Goal: Find specific page/section: Find specific page/section

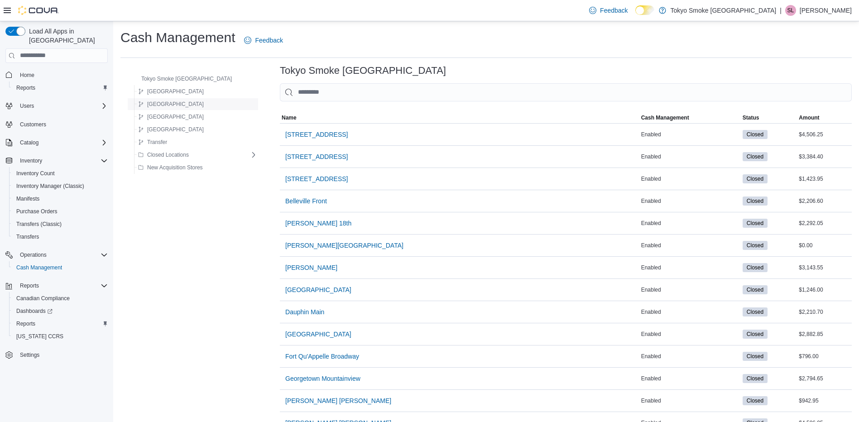
click at [166, 105] on span "[GEOGRAPHIC_DATA]" at bounding box center [175, 104] width 57 height 7
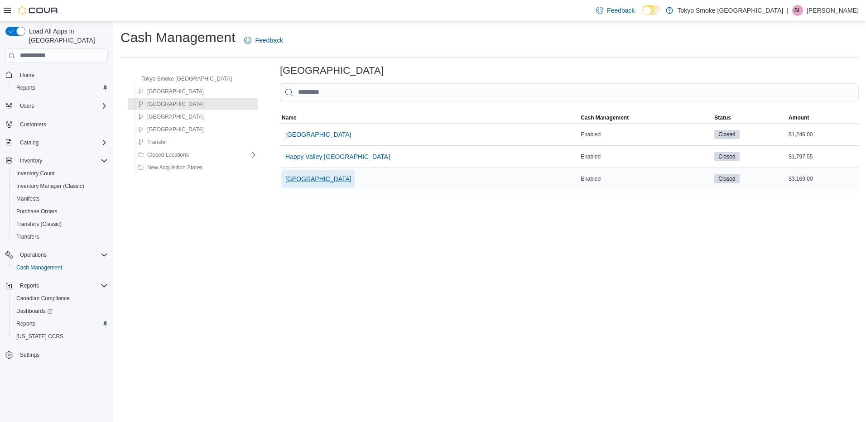
click at [285, 174] on span "[GEOGRAPHIC_DATA]" at bounding box center [318, 178] width 66 height 9
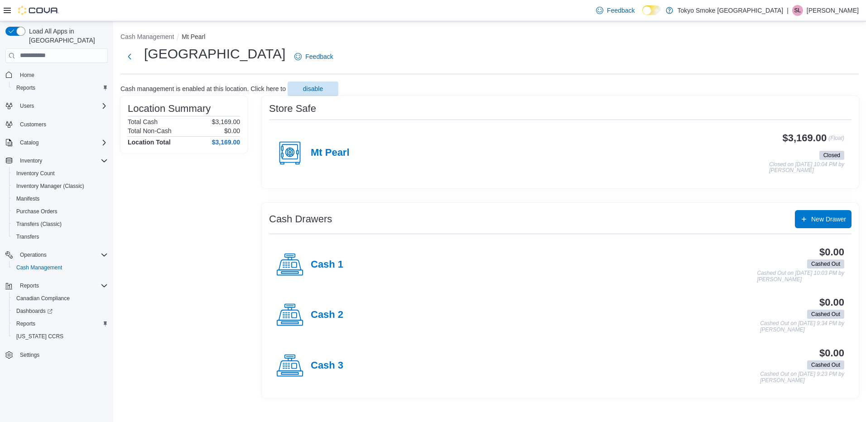
click at [321, 143] on div "Mt Pearl" at bounding box center [312, 152] width 73 height 27
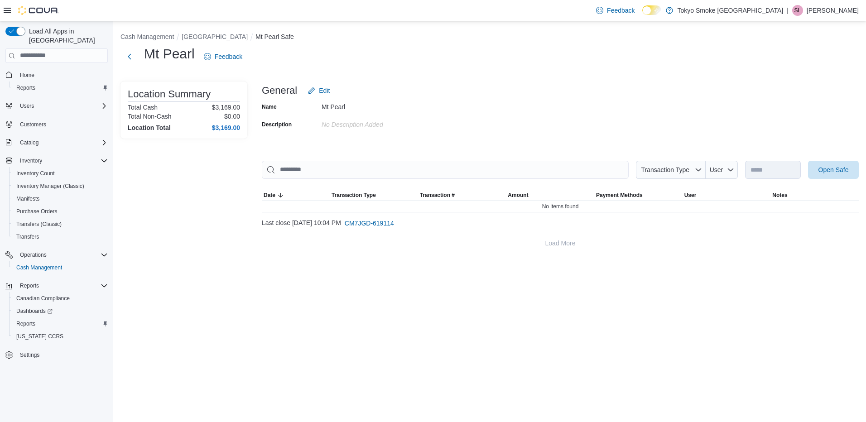
click at [841, 12] on p "[PERSON_NAME]" at bounding box center [832, 10] width 52 height 11
click at [810, 93] on button "Sign Out" at bounding box center [813, 89] width 83 height 14
